Goal: Use online tool/utility: Utilize a website feature to perform a specific function

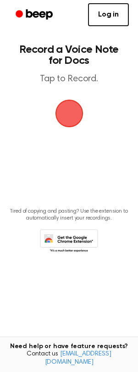
click at [73, 118] on span "button" at bounding box center [70, 114] width 26 height 26
click at [113, 11] on link "Log in" at bounding box center [108, 14] width 41 height 23
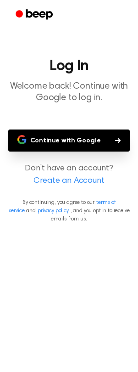
click at [74, 144] on button "Continue with Google" at bounding box center [69, 141] width 122 height 22
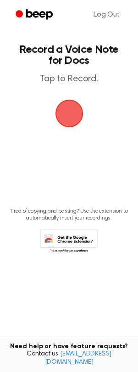
click at [66, 112] on span "button" at bounding box center [68, 113] width 31 height 31
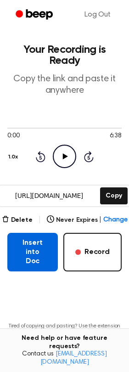
click at [34, 242] on button "Insert into Doc" at bounding box center [32, 252] width 51 height 39
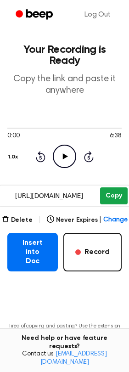
click at [117, 199] on button "Copy" at bounding box center [113, 196] width 27 height 17
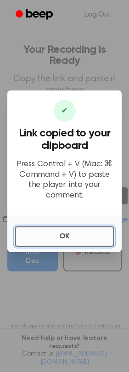
click at [74, 244] on button "OK" at bounding box center [65, 237] width 100 height 20
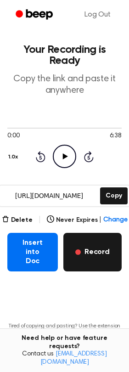
click at [87, 241] on button "Record" at bounding box center [92, 252] width 58 height 39
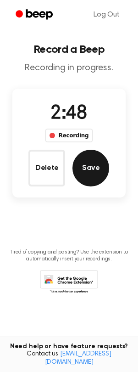
click at [88, 175] on button "Save" at bounding box center [91, 168] width 37 height 37
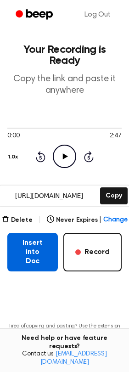
click at [39, 247] on button "Insert into Doc" at bounding box center [32, 252] width 51 height 39
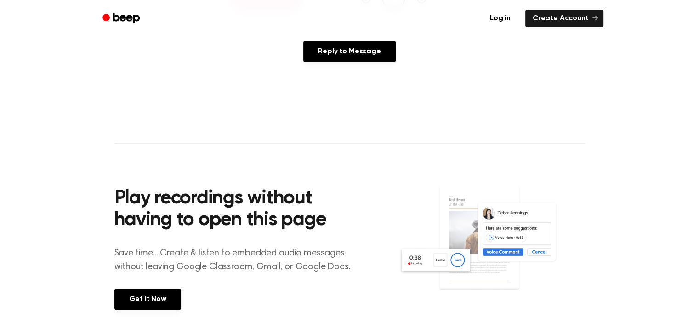
scroll to position [403, 0]
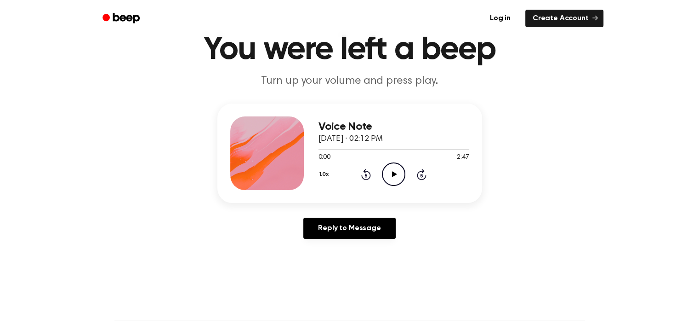
scroll to position [40, 0]
